Goal: Information Seeking & Learning: Learn about a topic

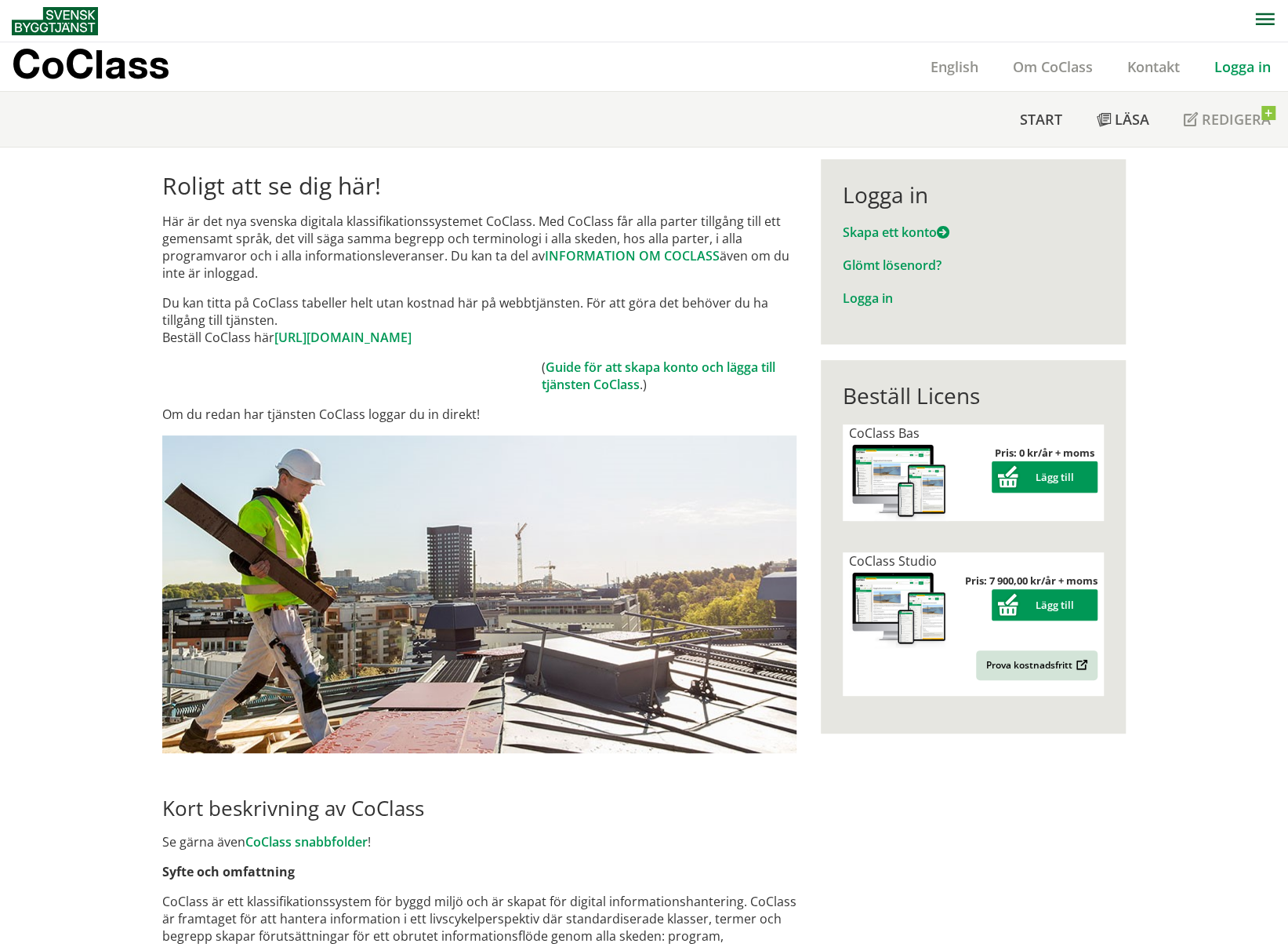
click at [876, 200] on div "Logga in" at bounding box center [973, 194] width 261 height 26
click at [866, 293] on link "Logga in" at bounding box center [867, 298] width 50 height 18
click at [870, 295] on link "Logga in" at bounding box center [867, 298] width 50 height 18
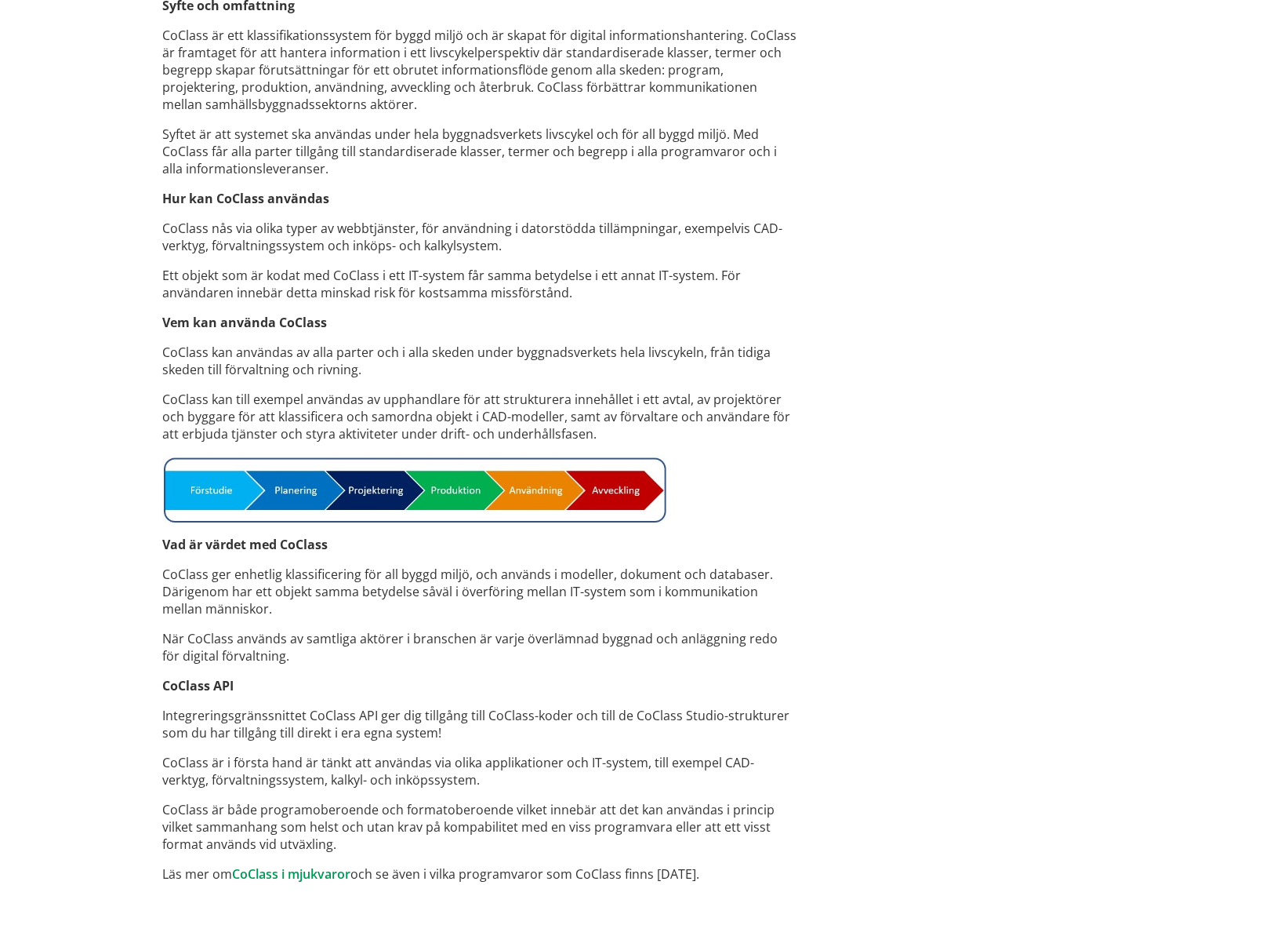
scroll to position [868, 0]
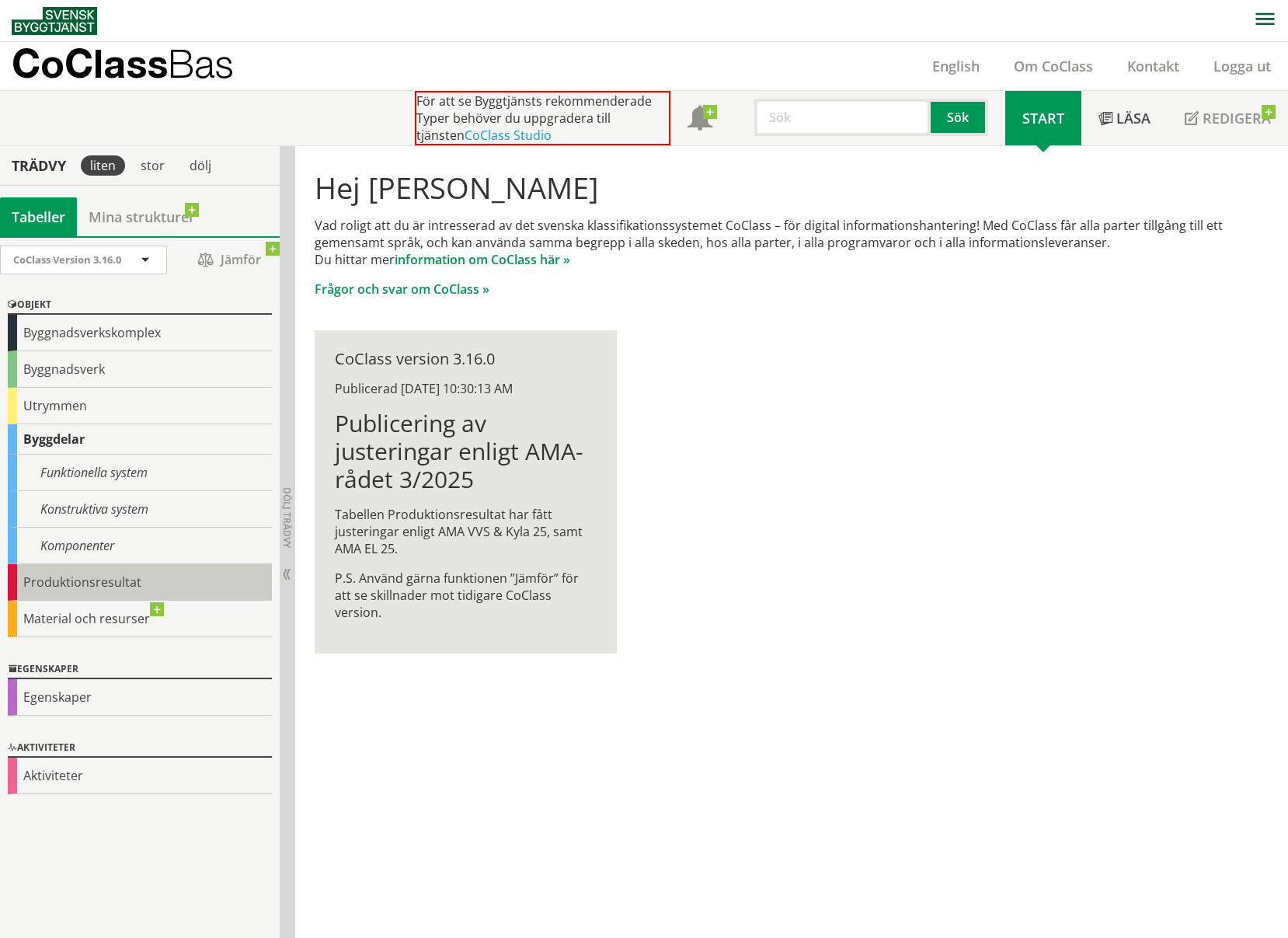
click at [67, 581] on div "Produktionsresultat" at bounding box center [140, 583] width 264 height 37
click at [147, 260] on span at bounding box center [145, 261] width 14 height 14
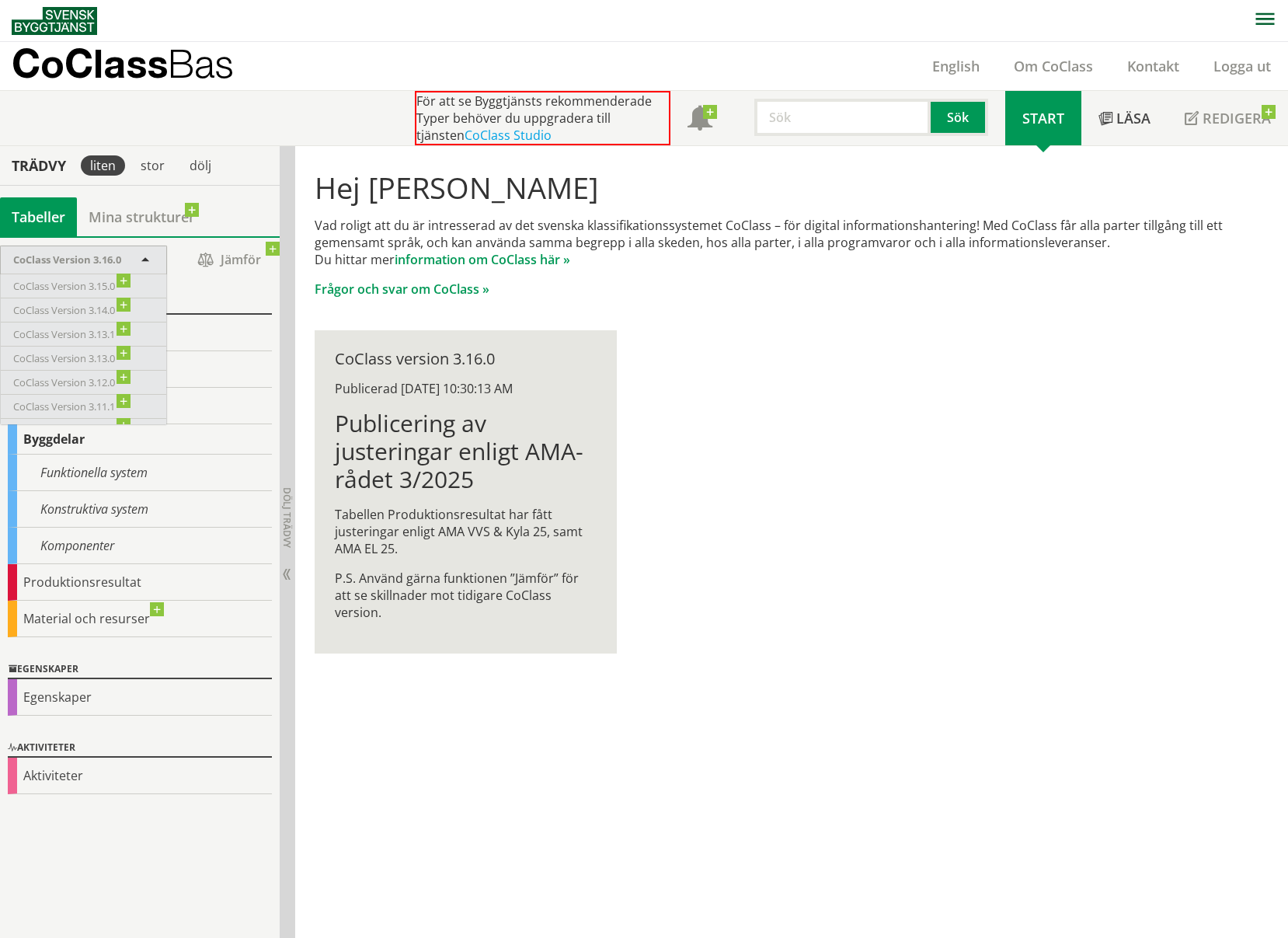
click at [146, 262] on span at bounding box center [145, 261] width 14 height 14
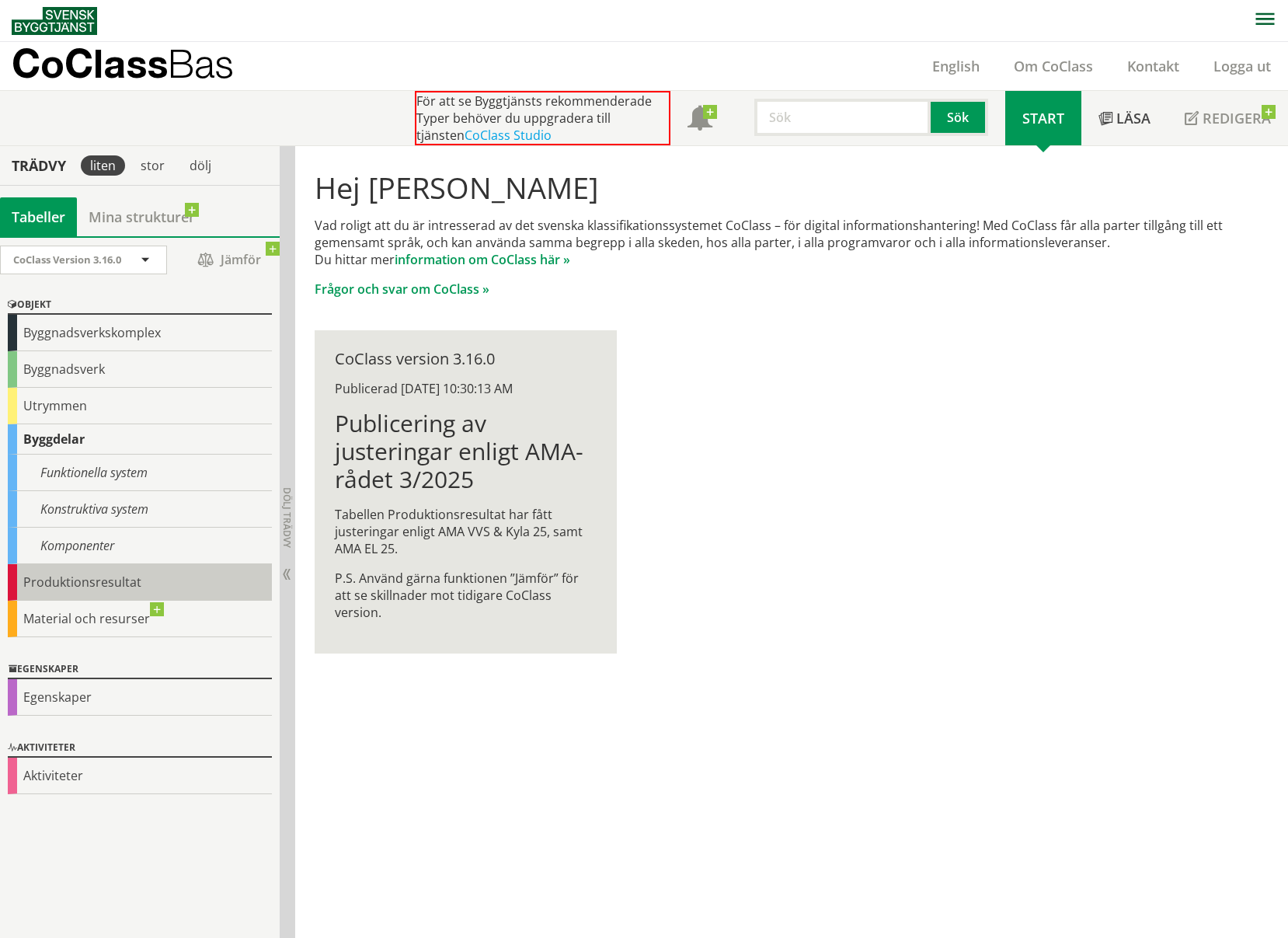
click at [72, 579] on div "Produktionsresultat" at bounding box center [140, 583] width 264 height 37
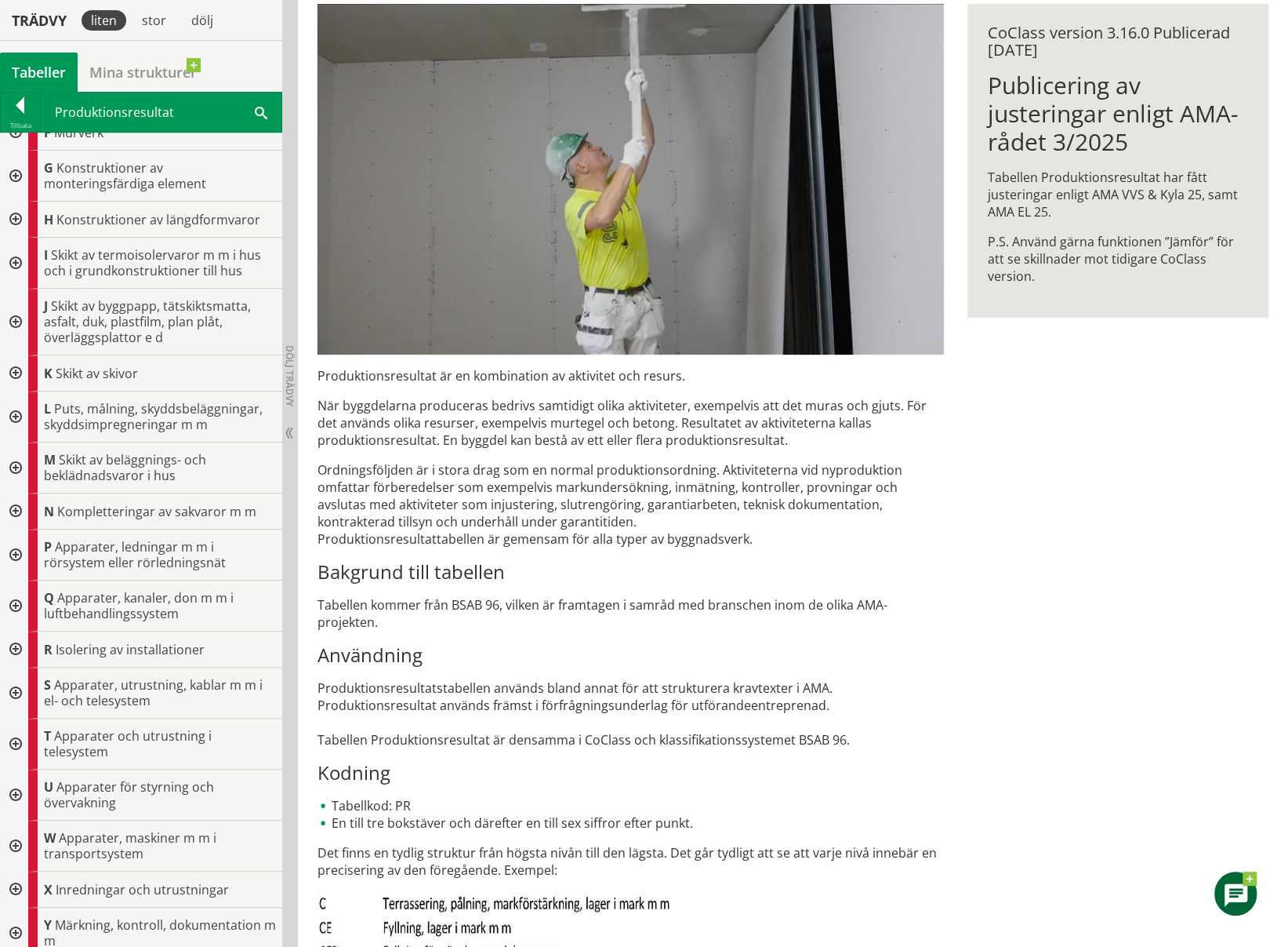
scroll to position [235, 0]
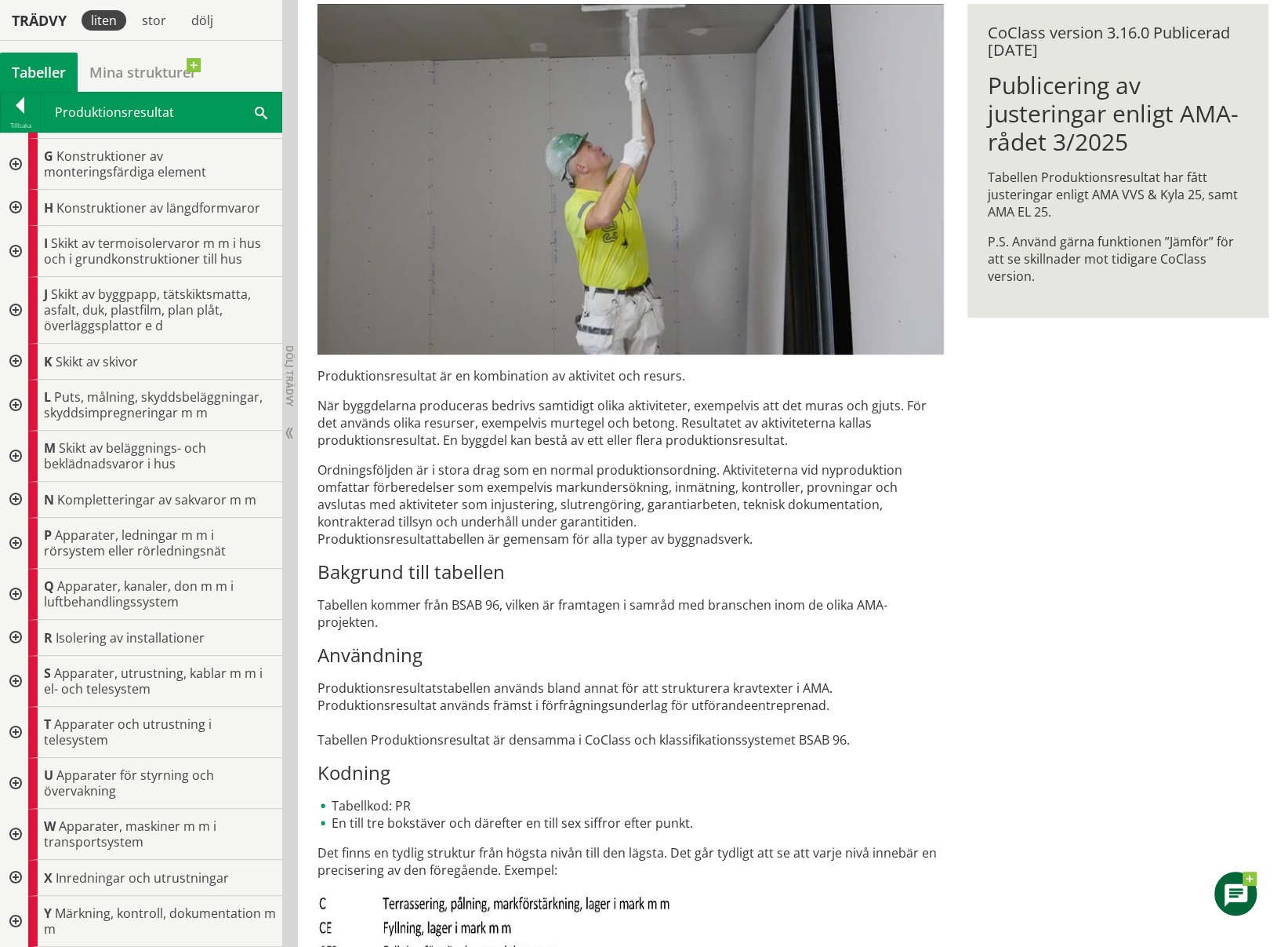
click at [17, 676] on div at bounding box center [14, 681] width 28 height 51
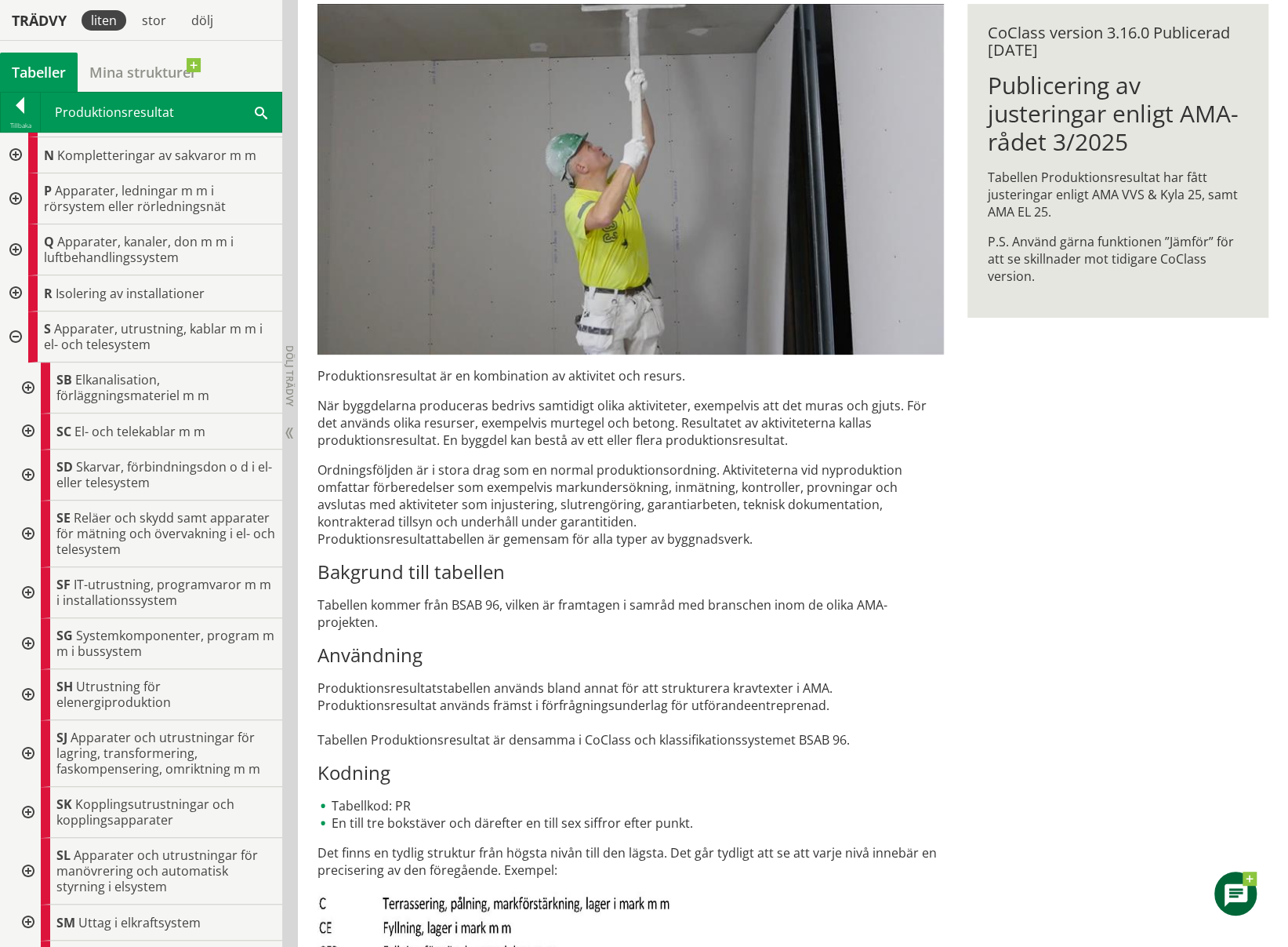
scroll to position [627, 0]
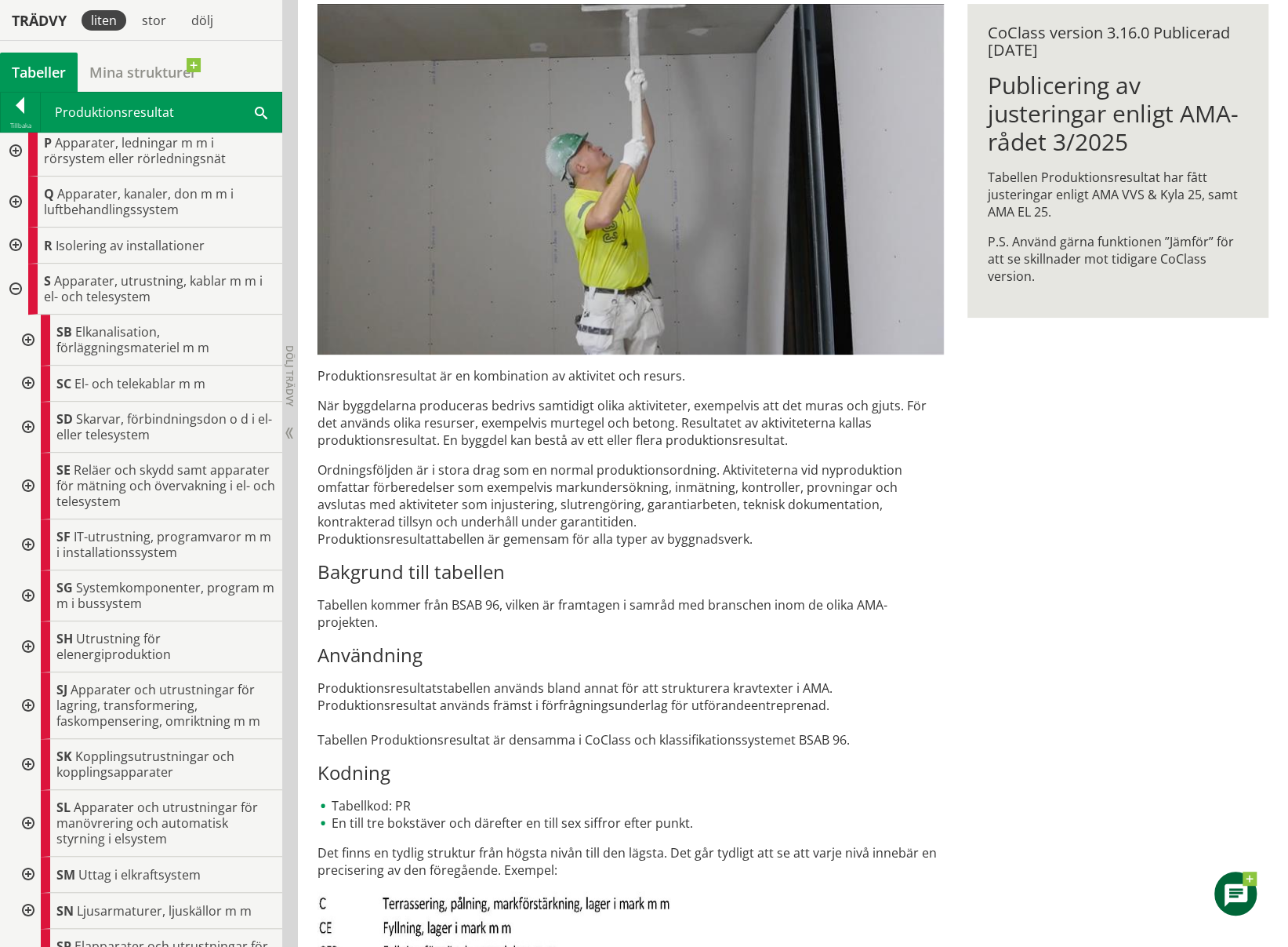
click at [27, 537] on div at bounding box center [26, 545] width 28 height 51
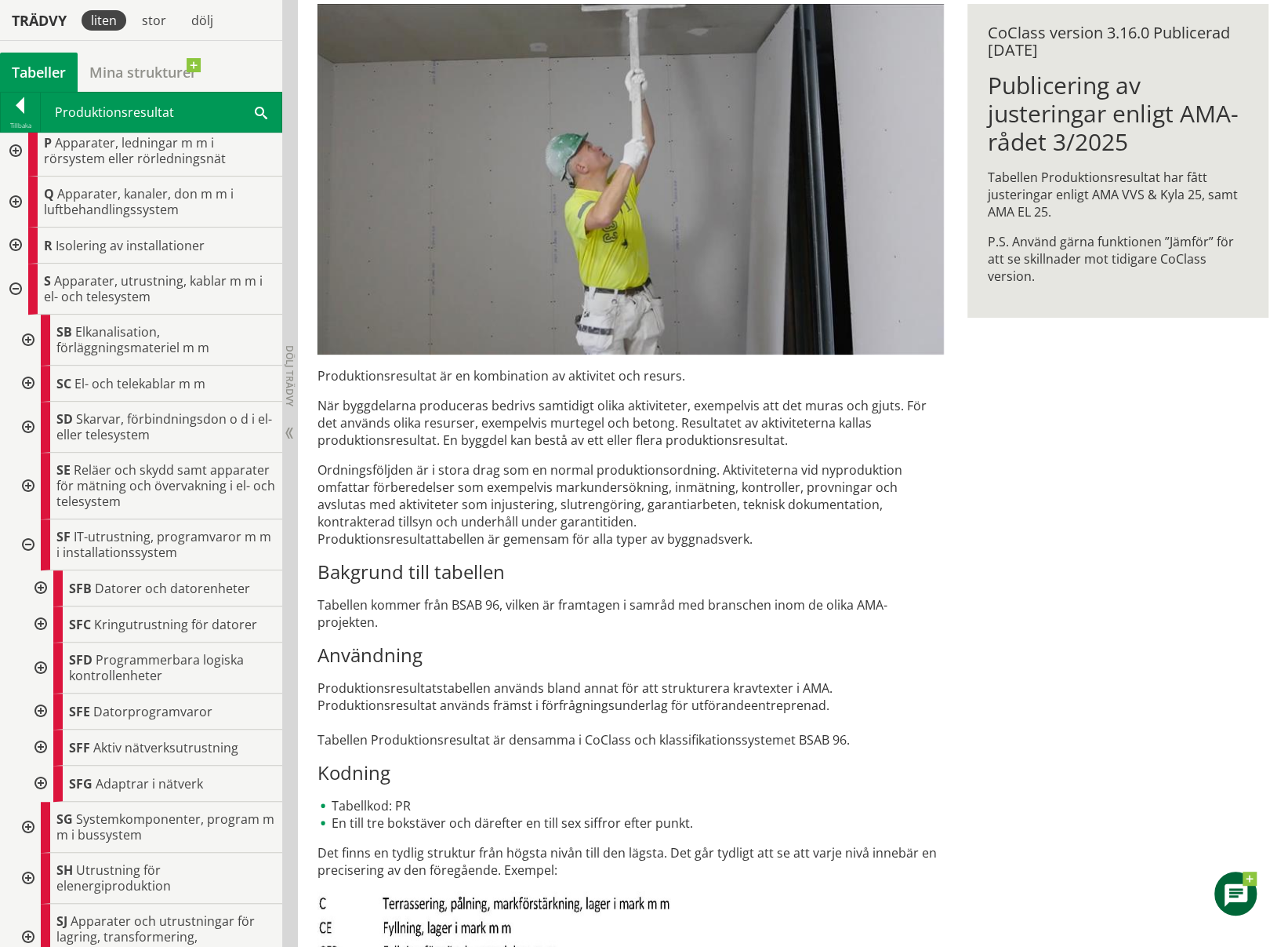
click at [37, 660] on div at bounding box center [39, 668] width 28 height 51
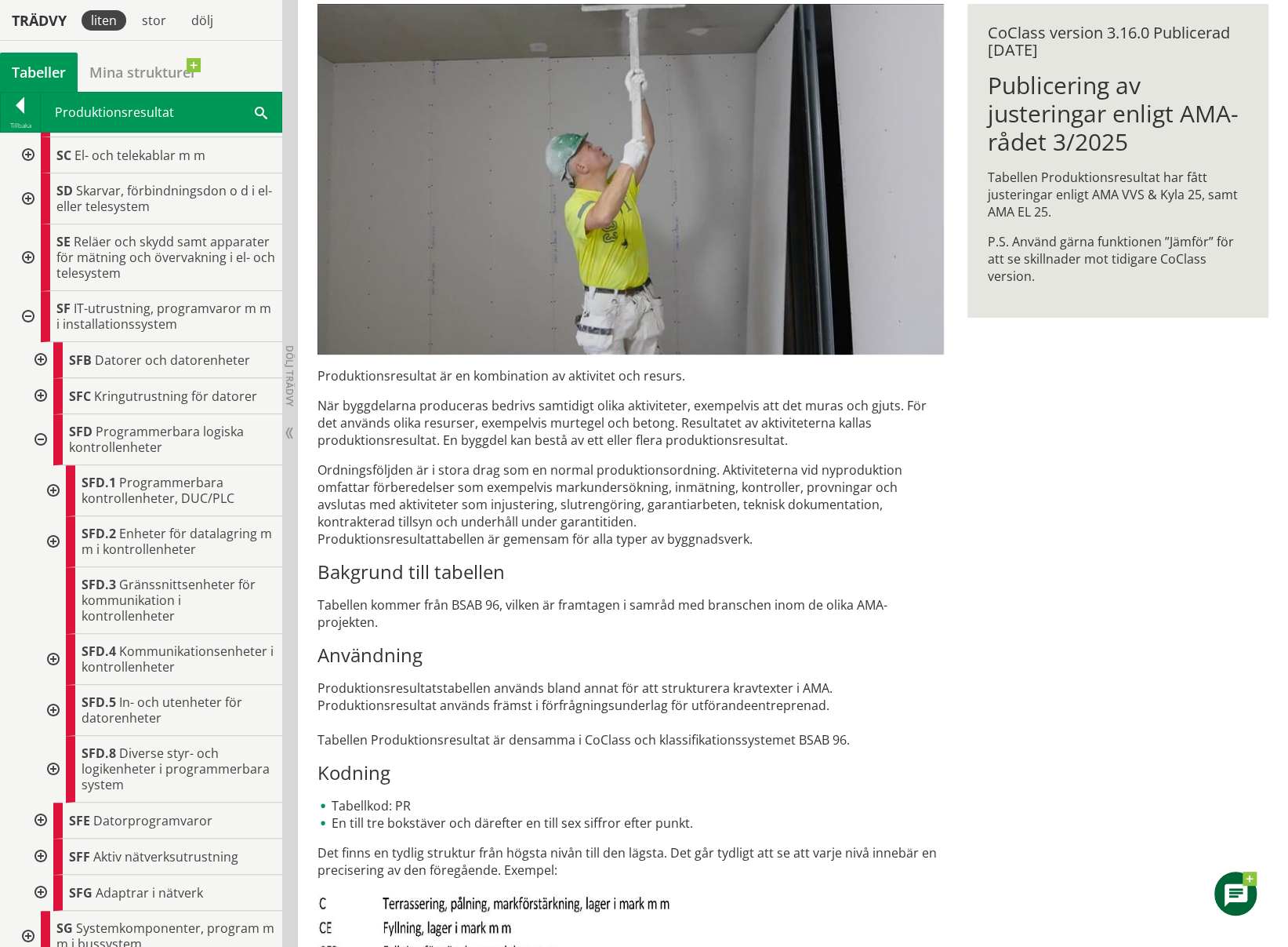
scroll to position [941, 0]
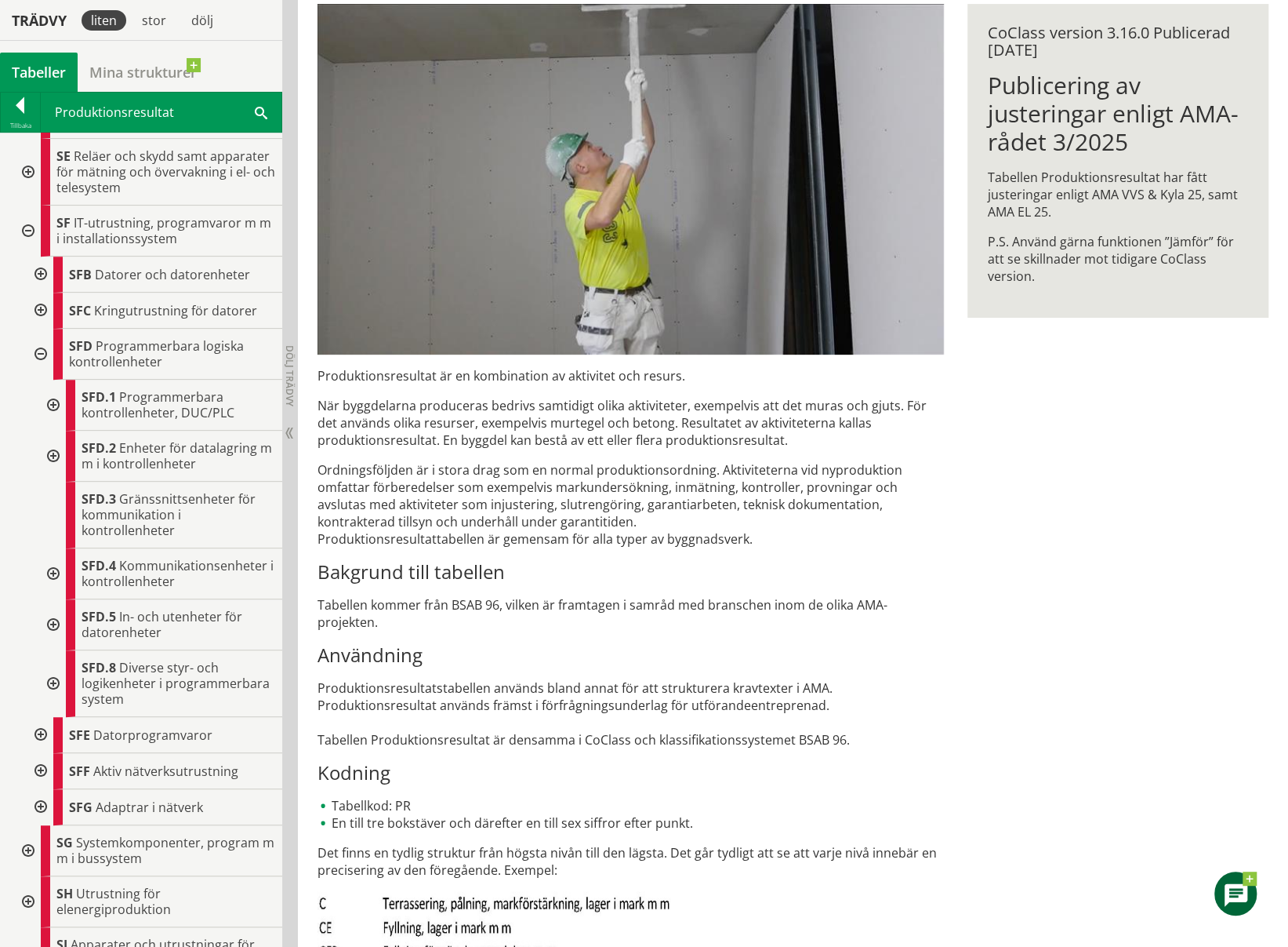
click at [48, 687] on div at bounding box center [51, 683] width 28 height 67
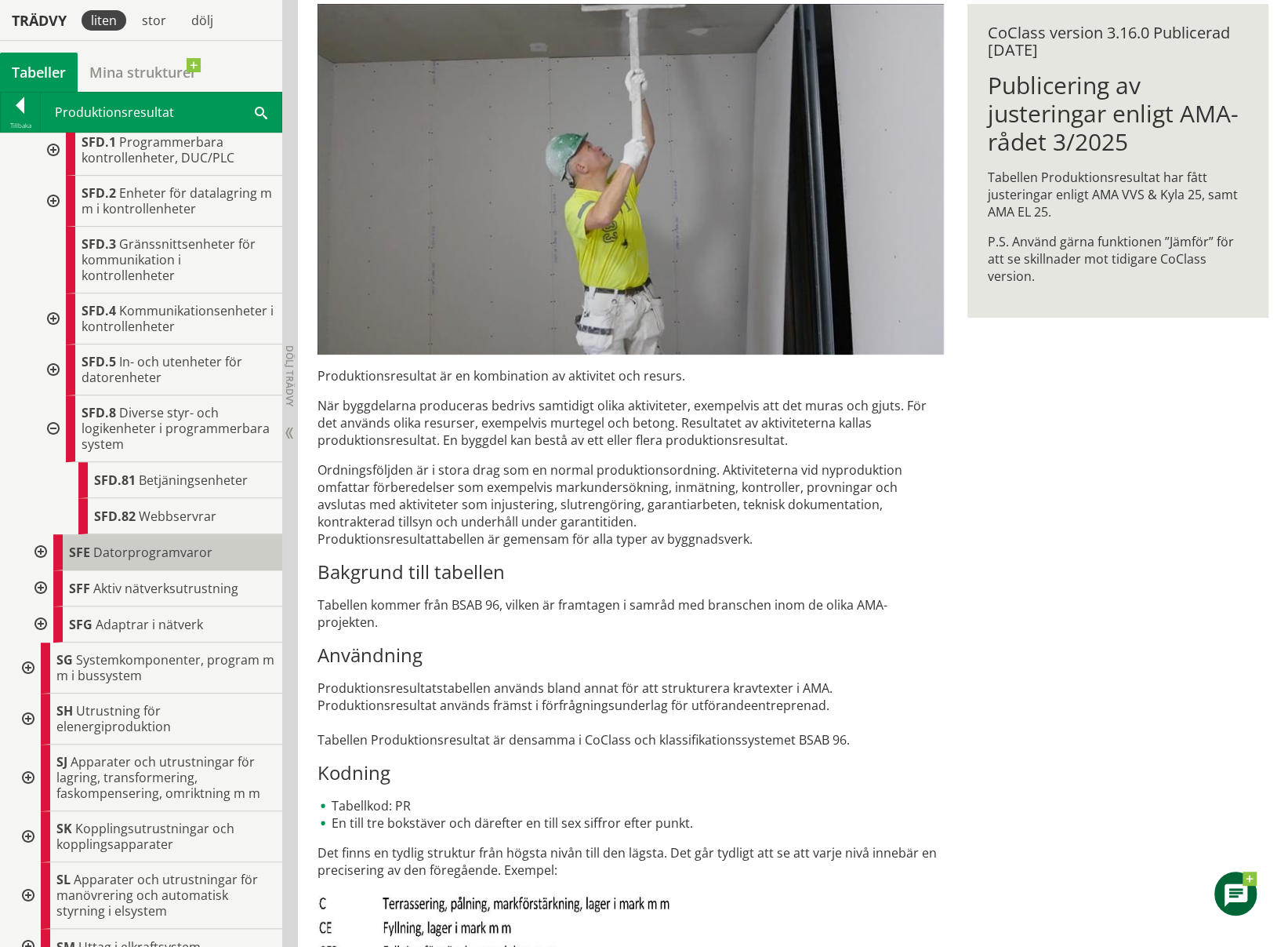
scroll to position [1176, 0]
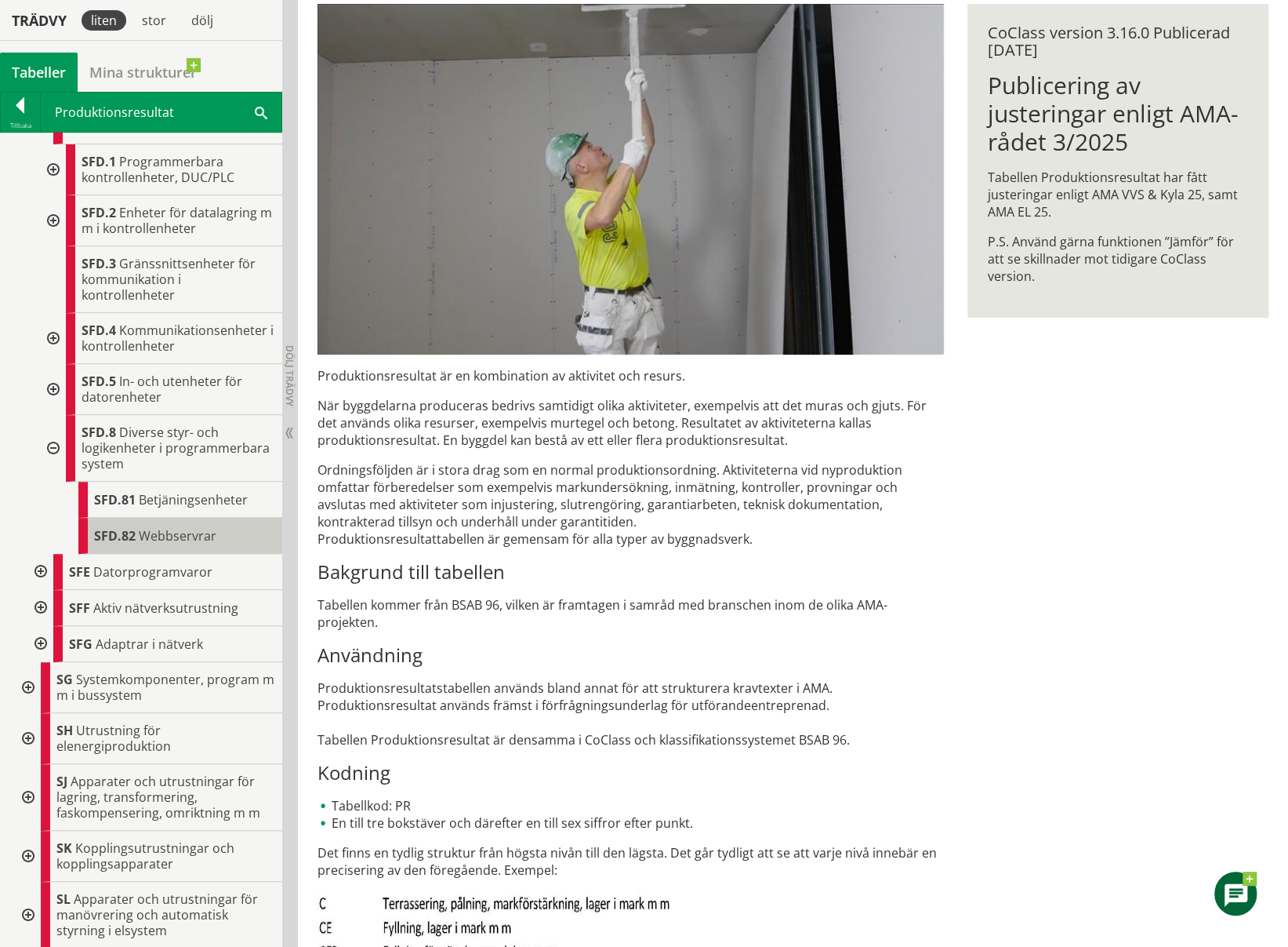
click at [155, 540] on span "Webbservrar" at bounding box center [177, 536] width 77 height 18
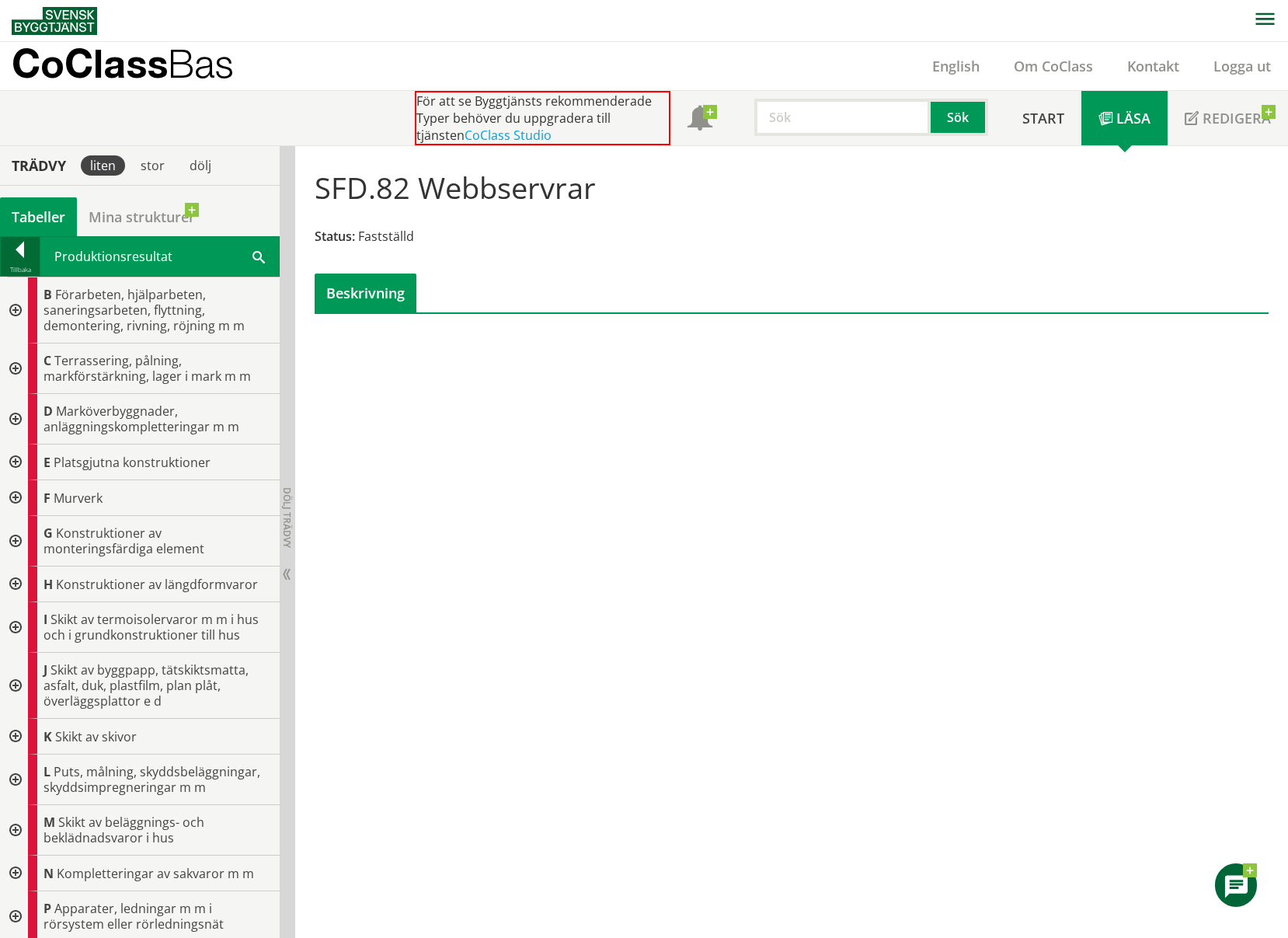
click at [16, 251] on div at bounding box center [20, 252] width 39 height 21
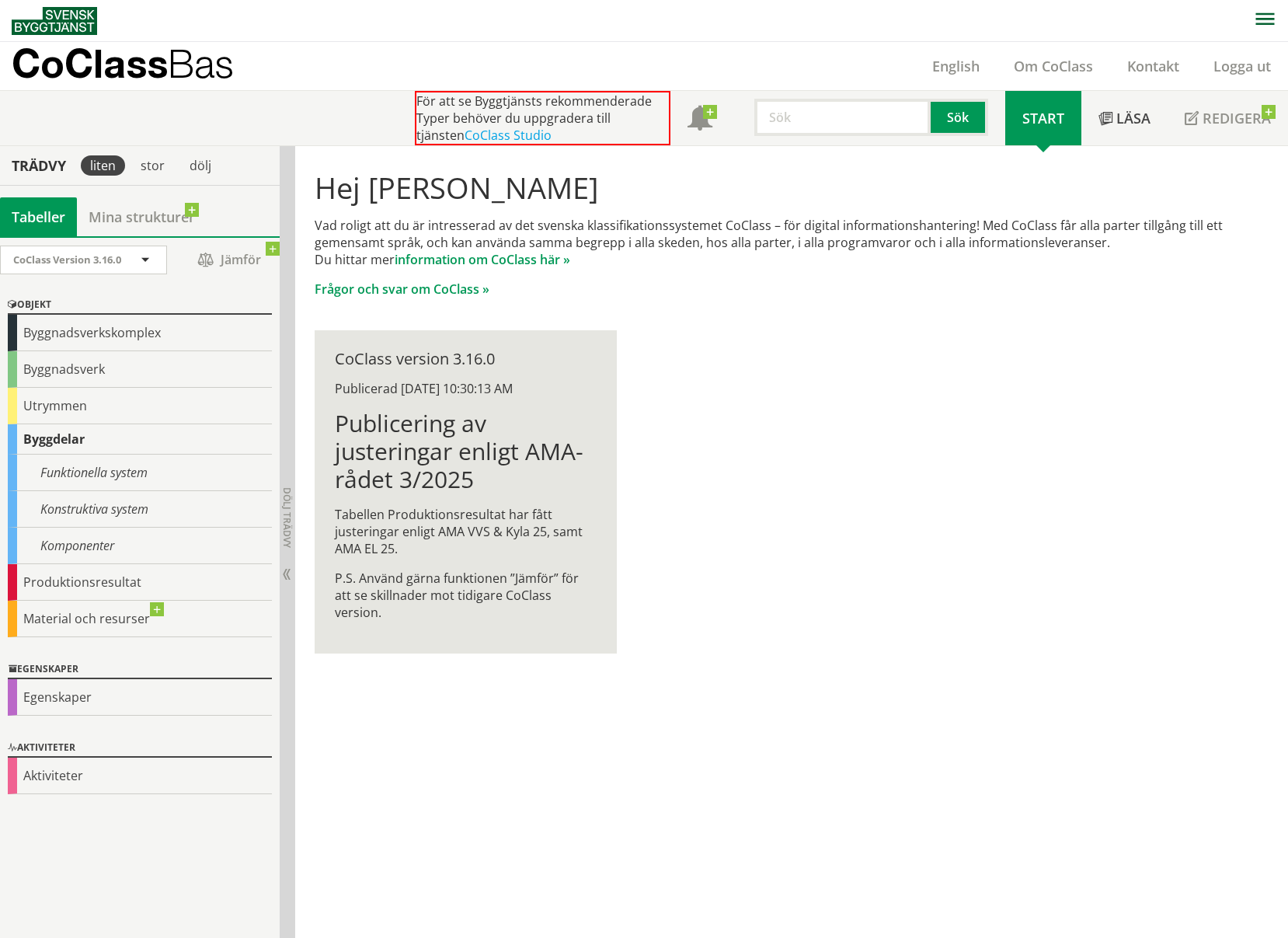
click at [60, 436] on div "Byggdelar" at bounding box center [140, 439] width 264 height 30
click at [59, 576] on div "Produktionsresultat" at bounding box center [140, 583] width 264 height 37
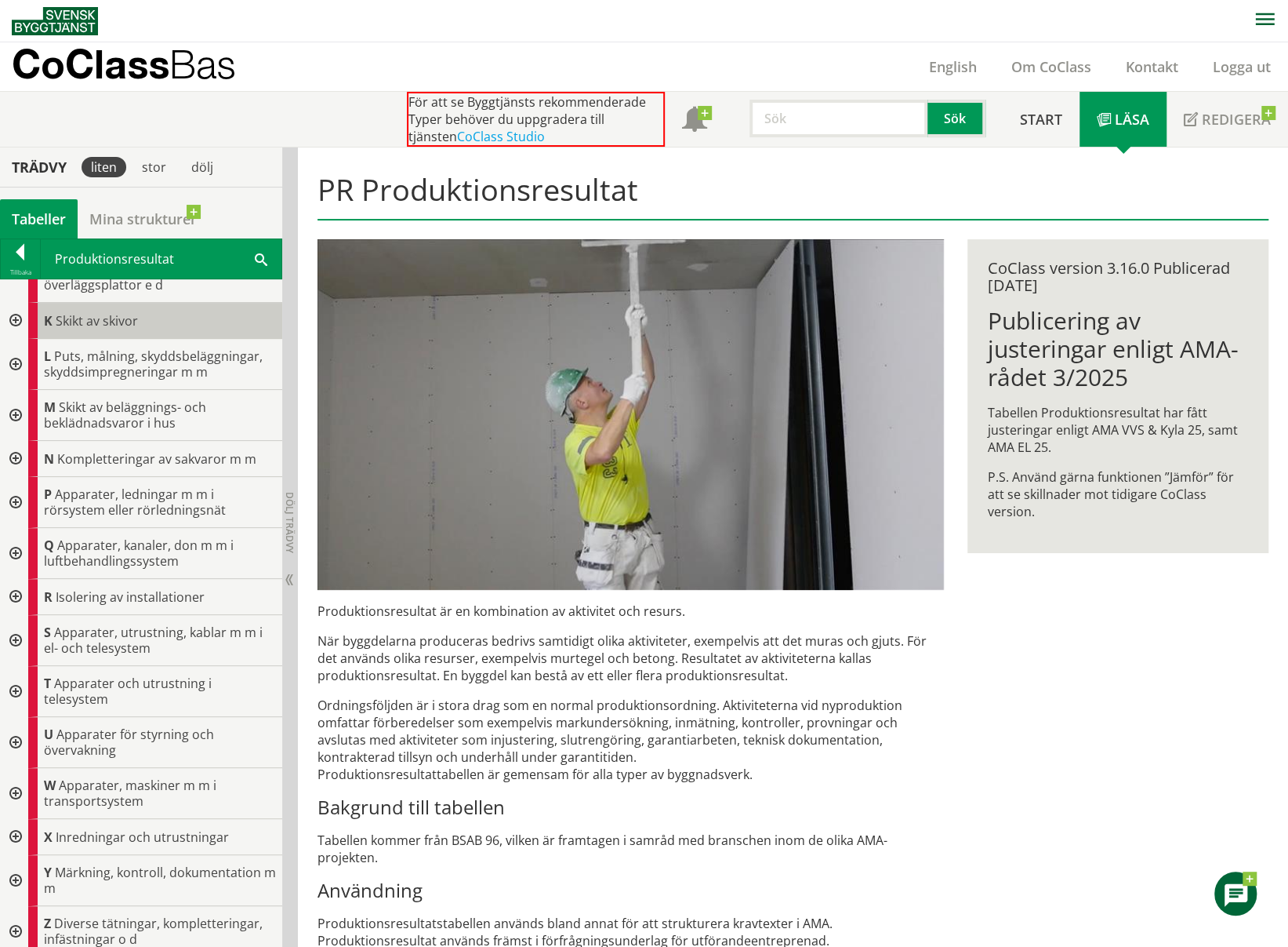
scroll to position [427, 0]
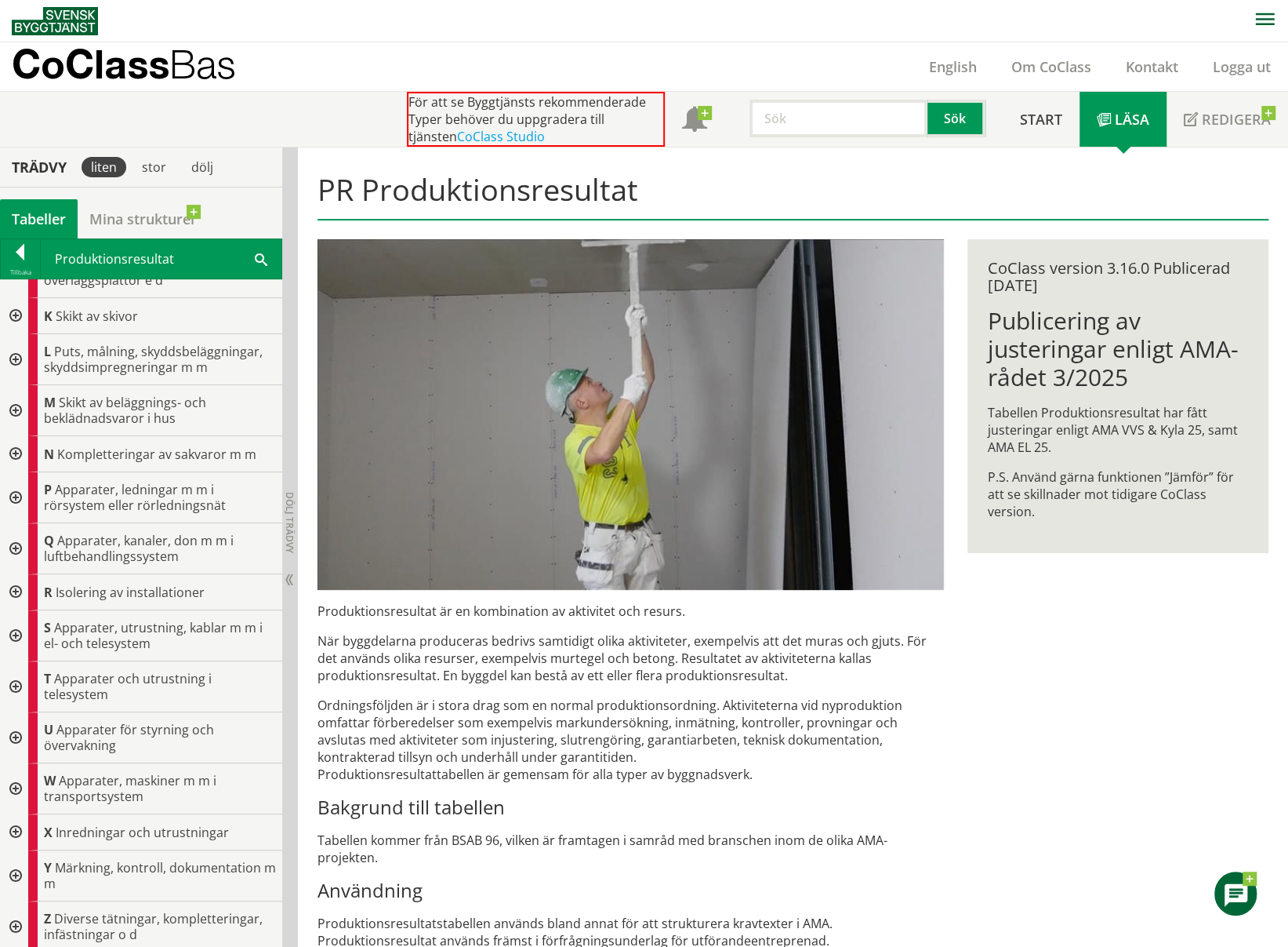
click at [13, 780] on div at bounding box center [14, 788] width 28 height 51
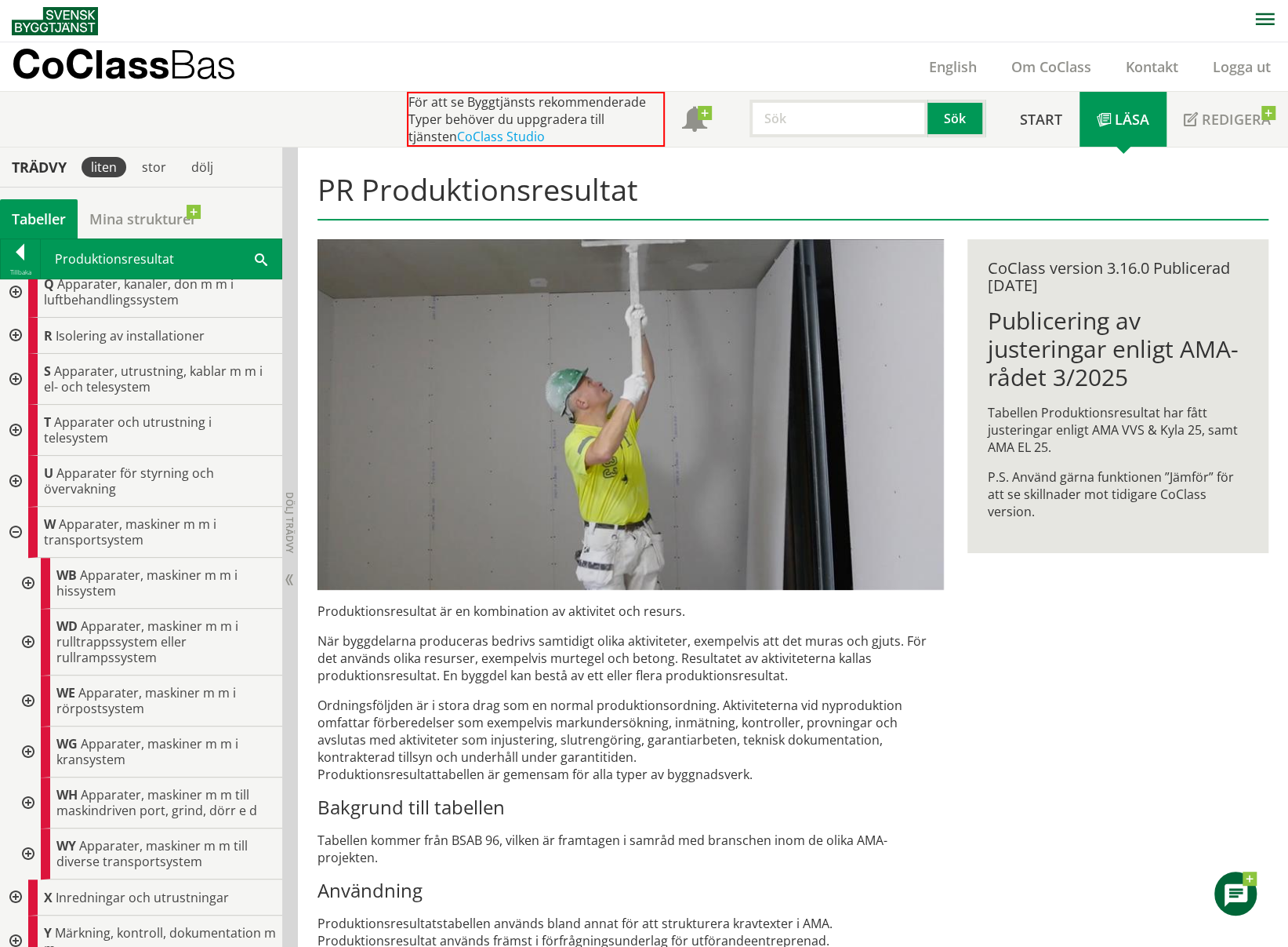
scroll to position [747, 0]
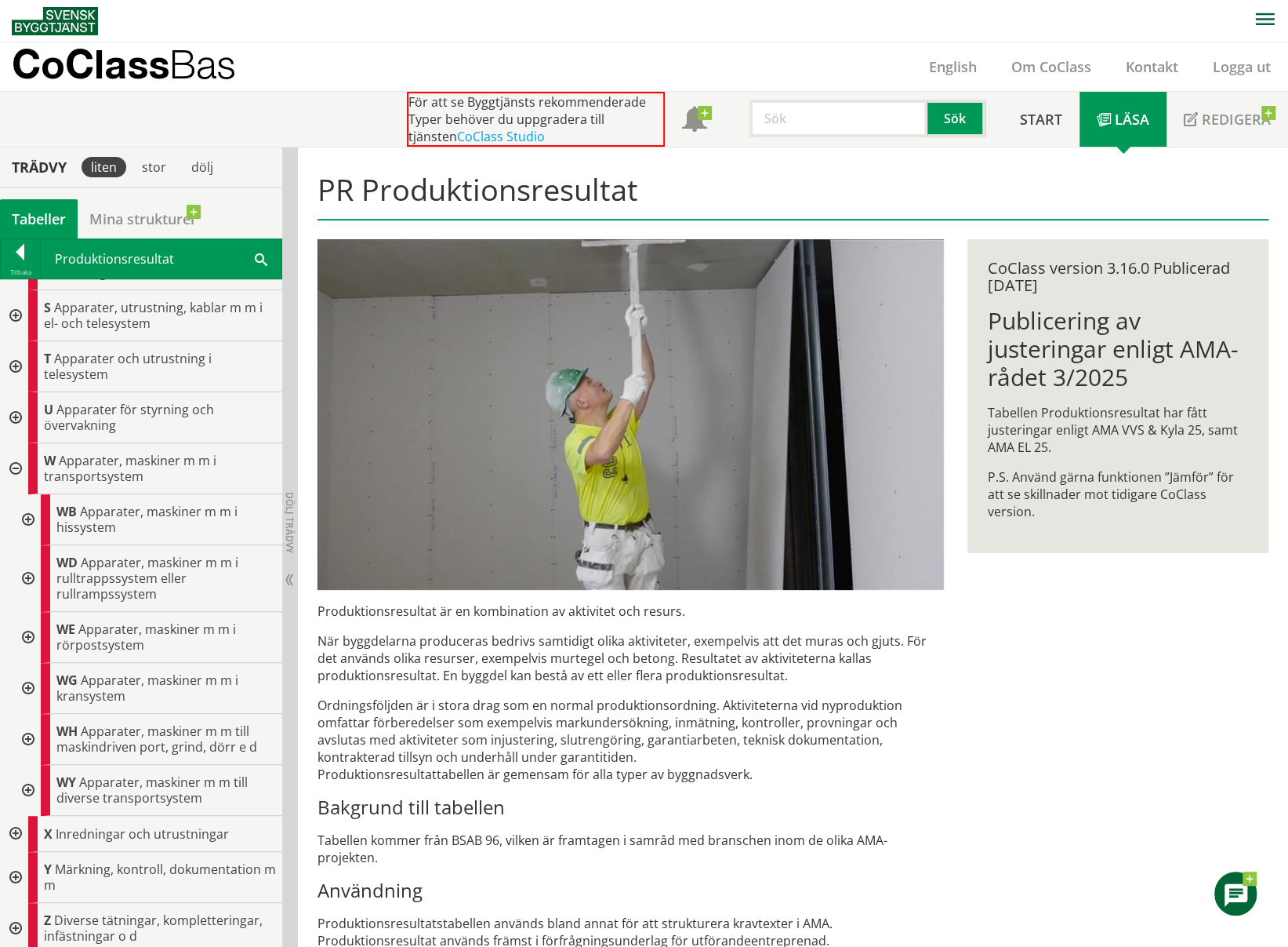
click at [25, 785] on div at bounding box center [26, 790] width 28 height 51
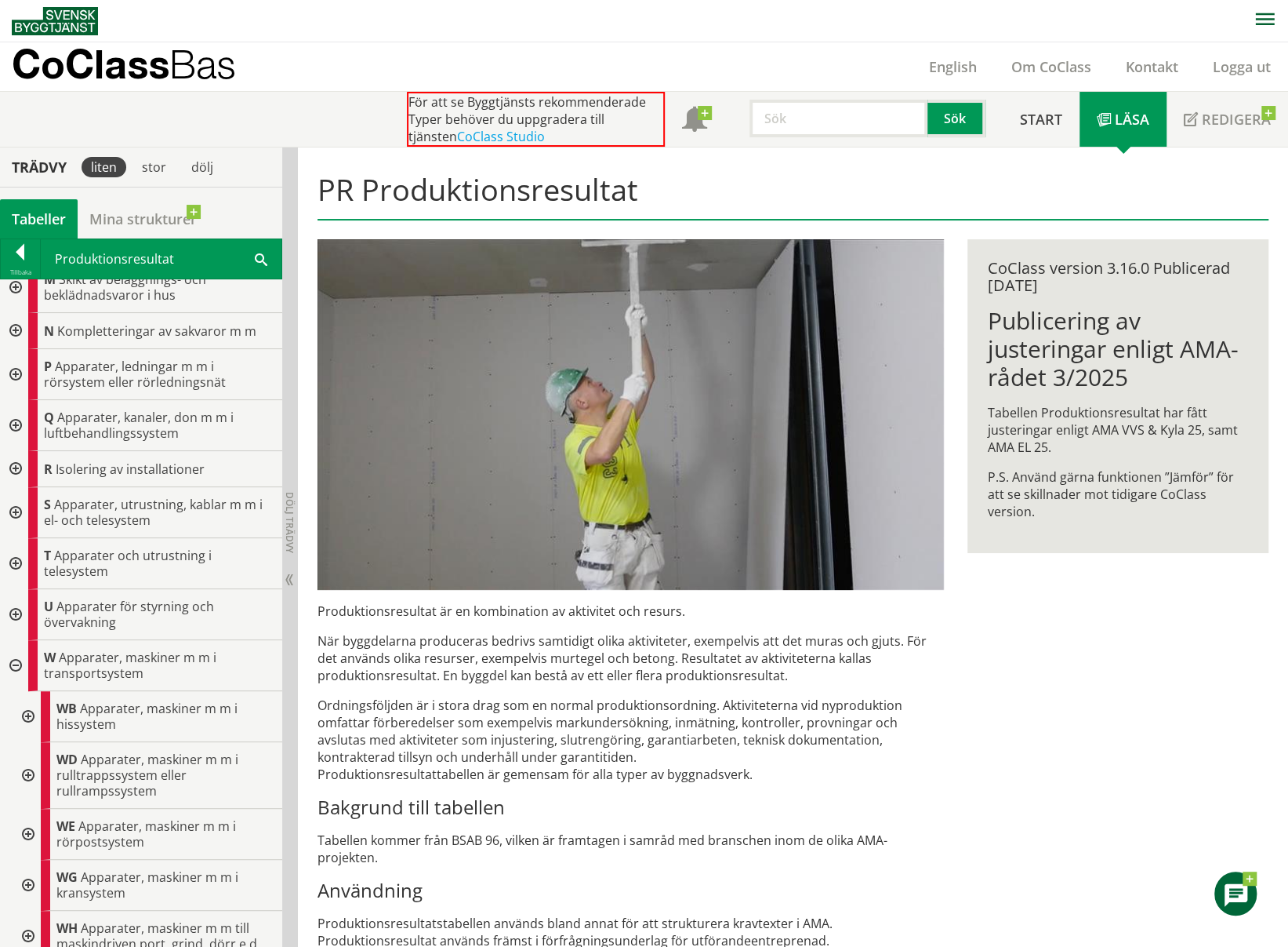
scroll to position [519, 0]
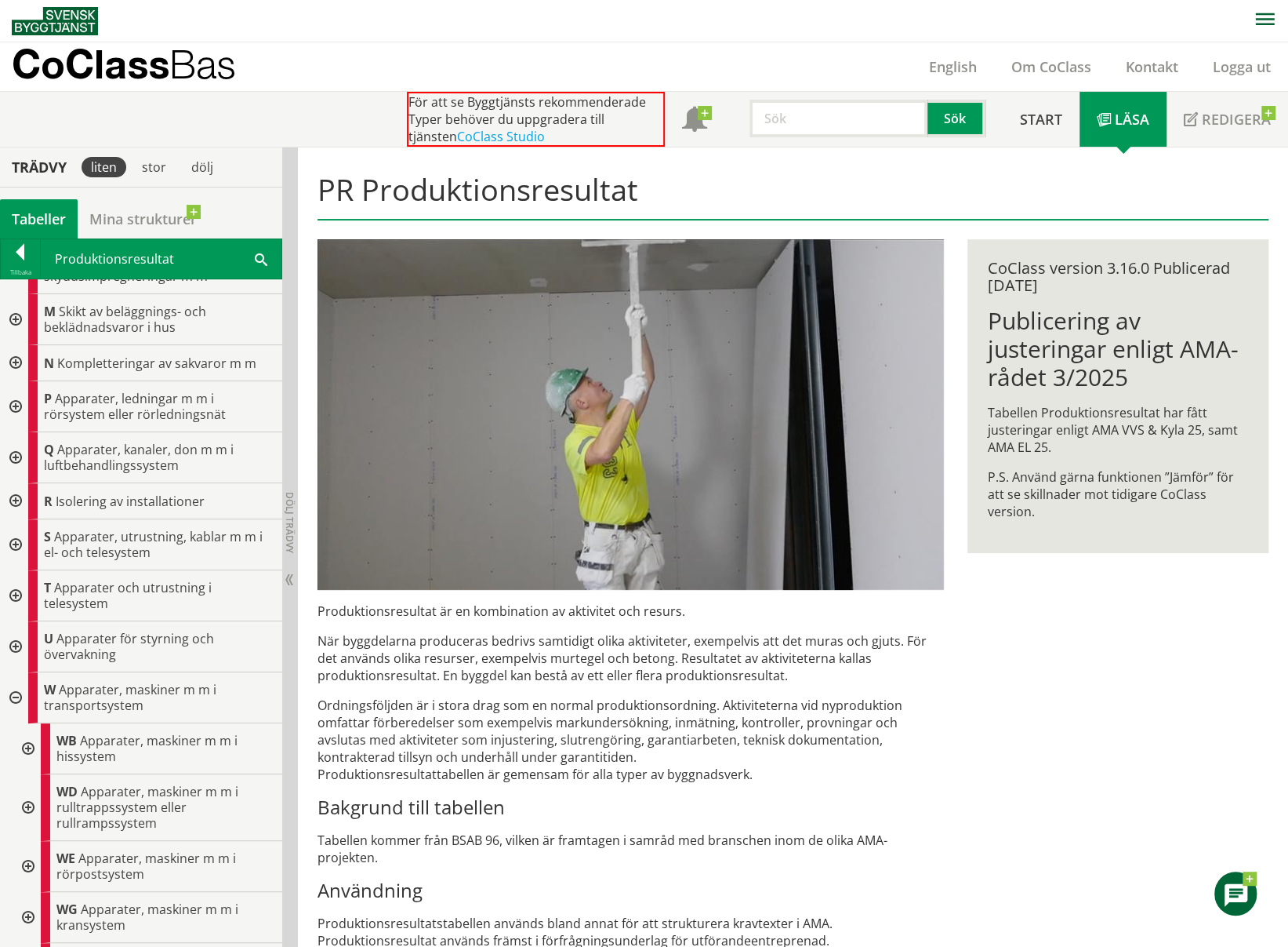
click at [19, 583] on div at bounding box center [14, 596] width 28 height 51
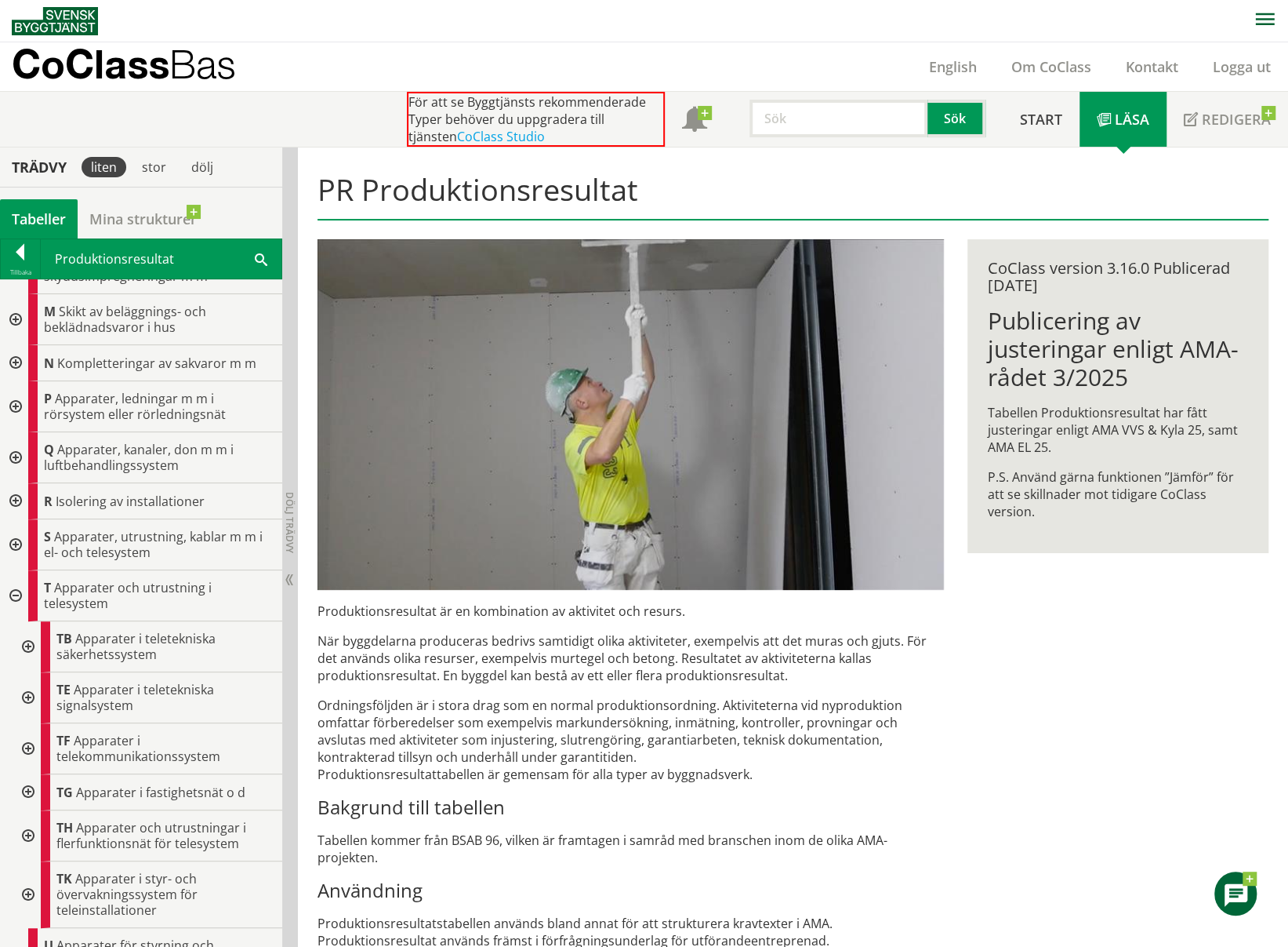
click at [25, 688] on div at bounding box center [26, 698] width 28 height 51
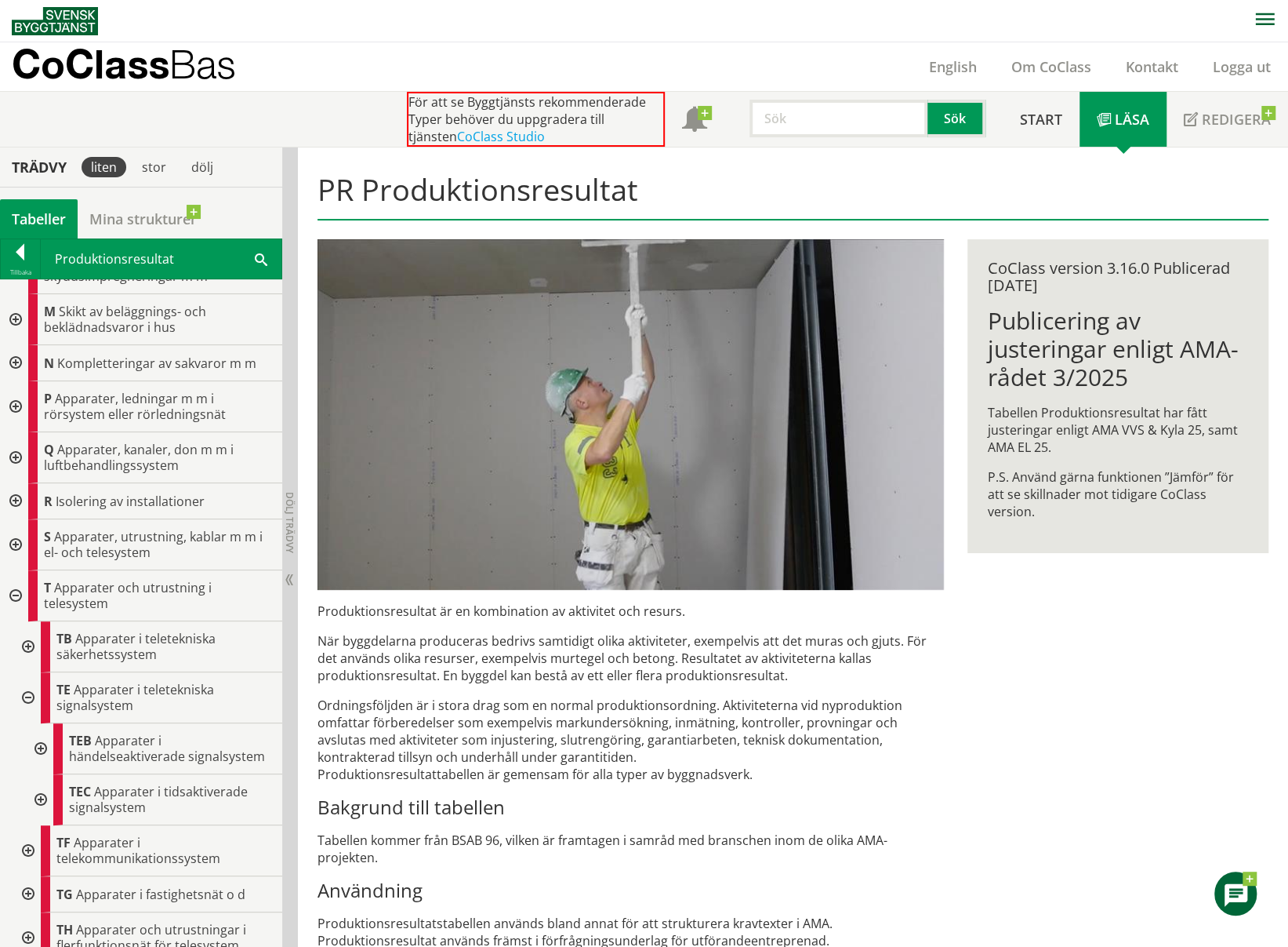
click at [28, 835] on div at bounding box center [26, 851] width 28 height 51
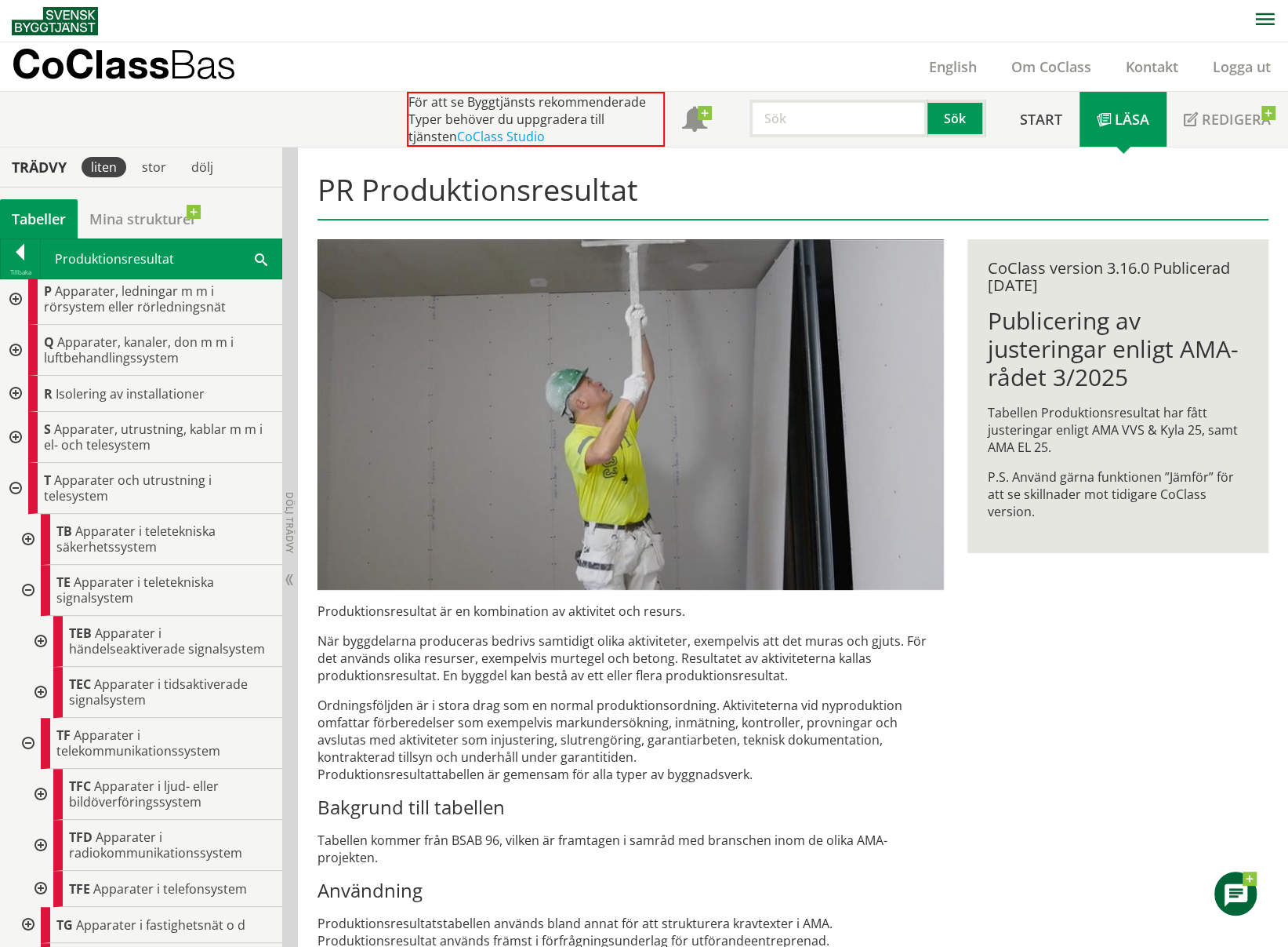
scroll to position [675, 0]
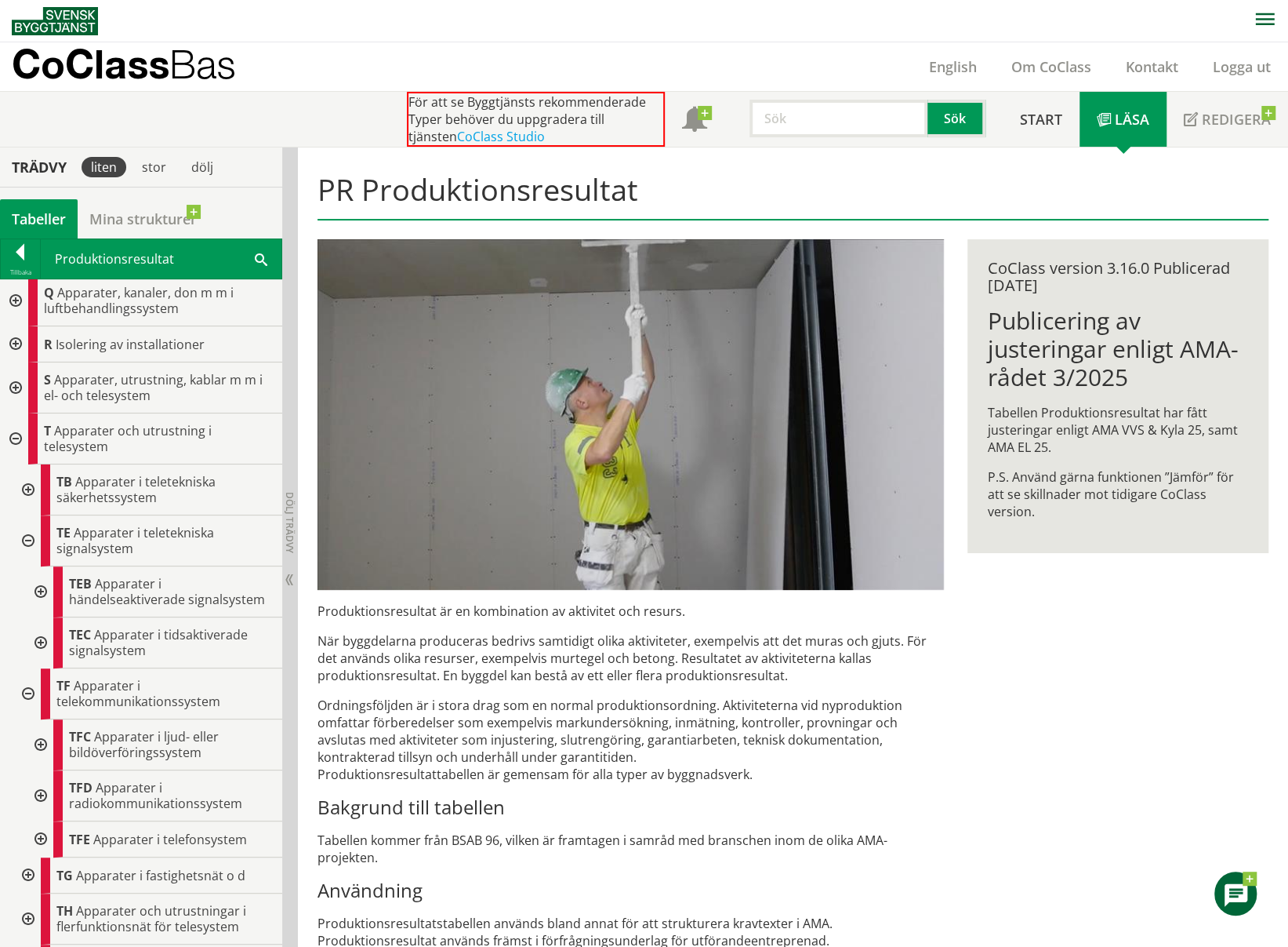
click at [43, 825] on div at bounding box center [39, 839] width 28 height 36
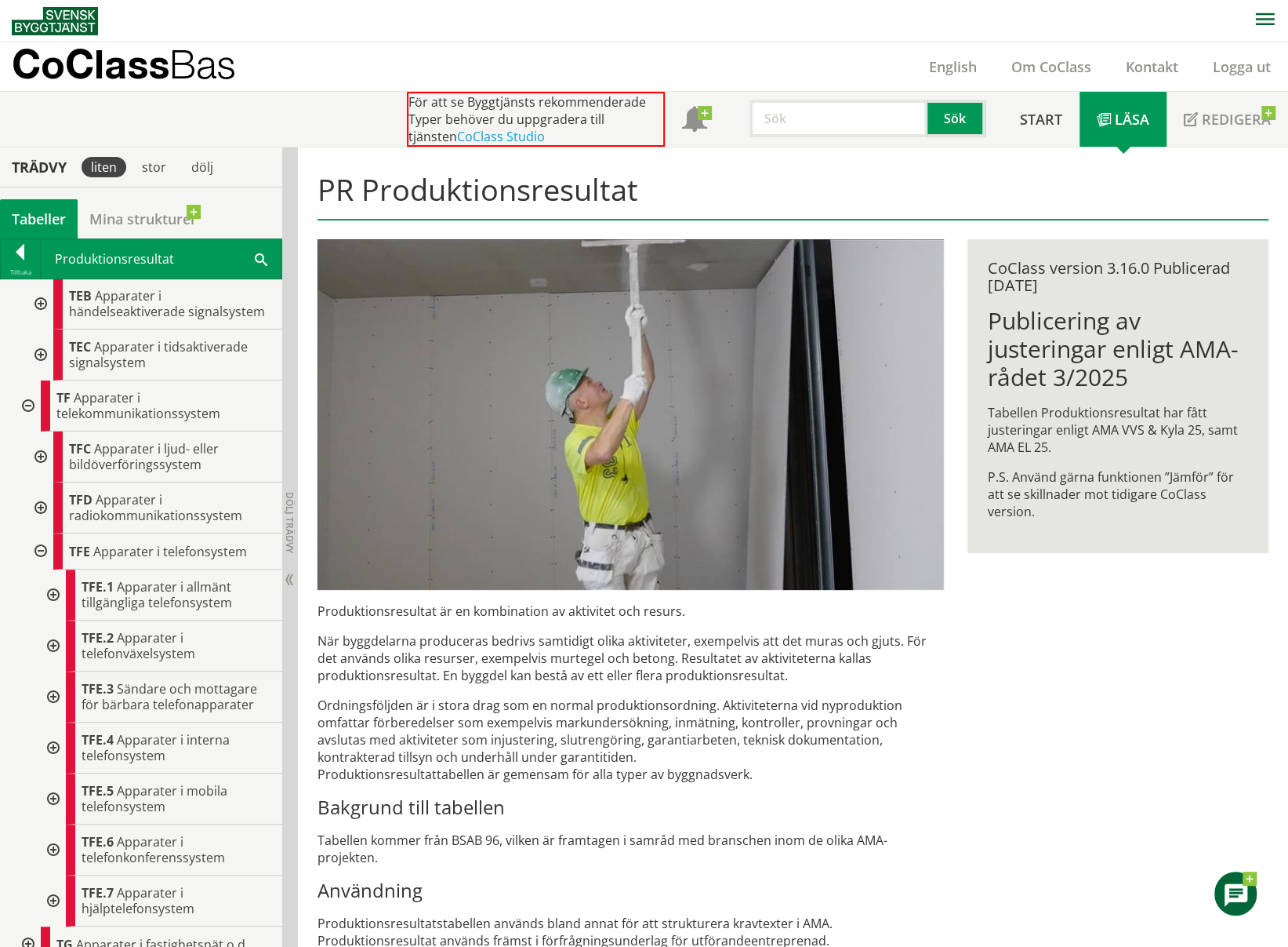
scroll to position [989, 0]
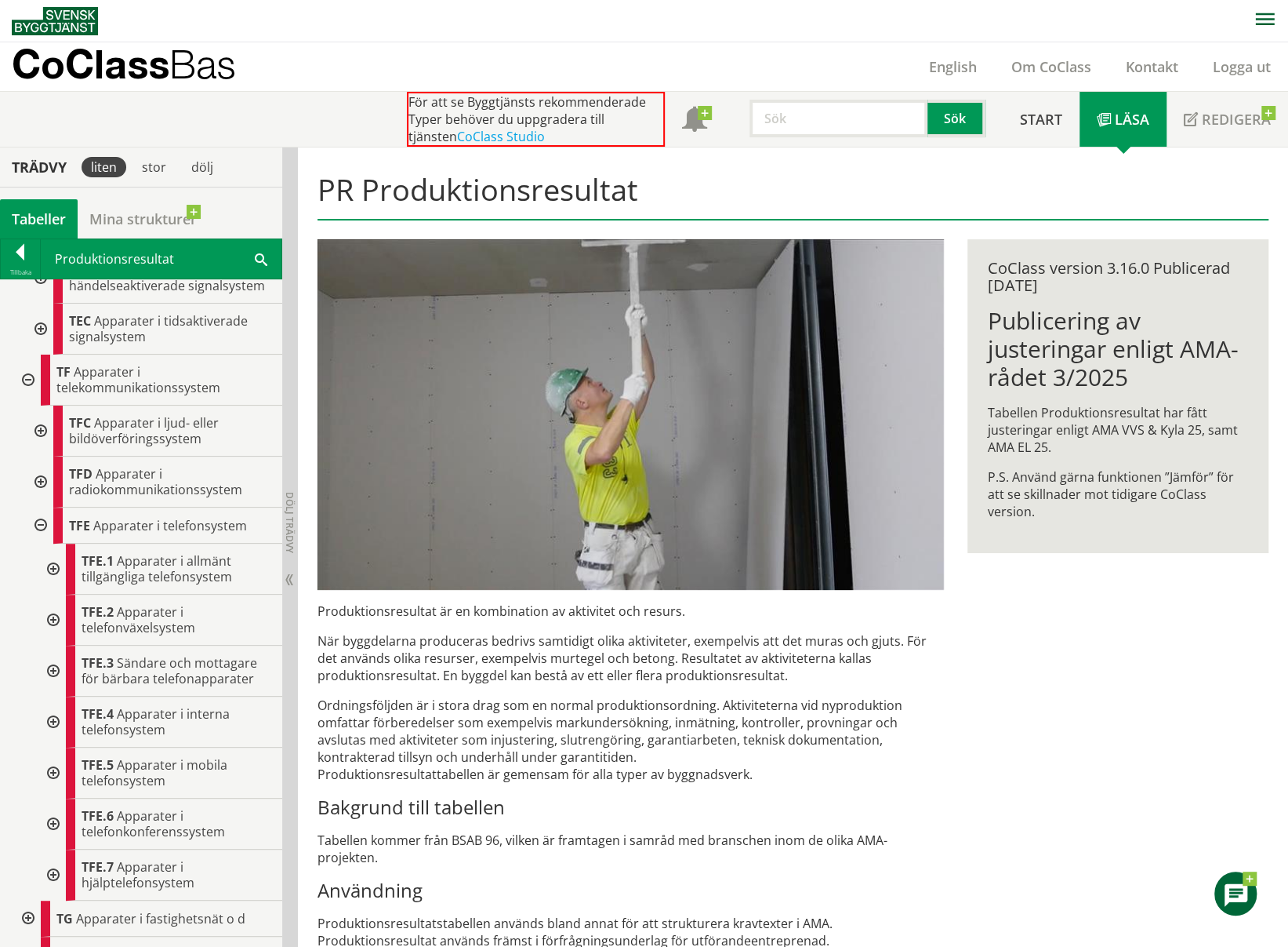
click at [57, 868] on div at bounding box center [51, 874] width 28 height 51
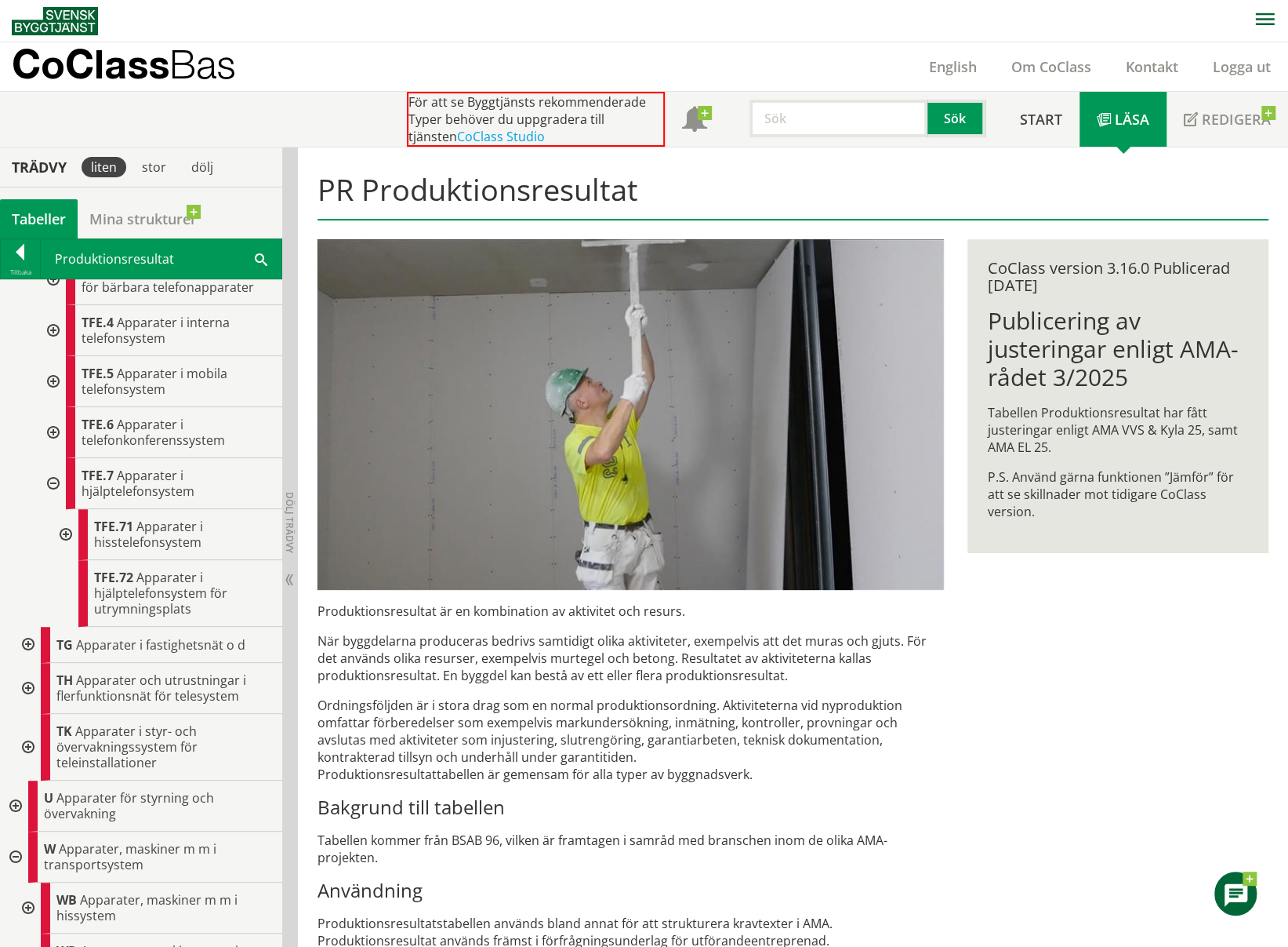
scroll to position [1381, 0]
